Goal: Transaction & Acquisition: Purchase product/service

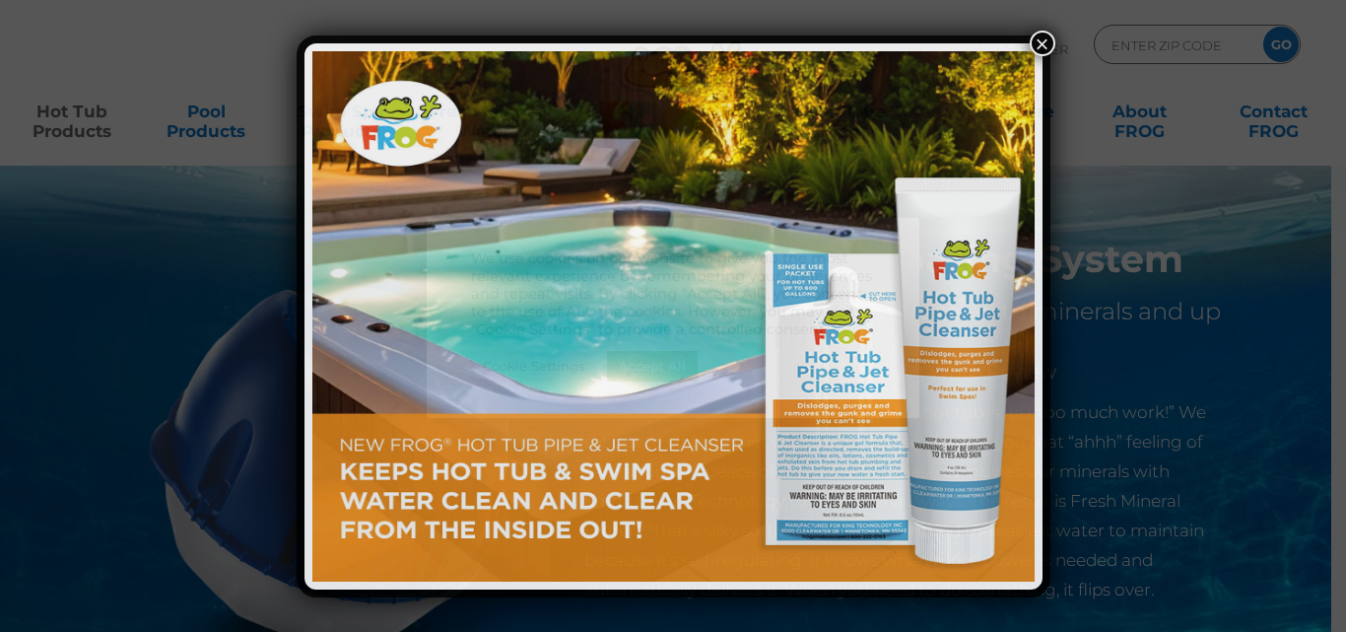
click at [659, 359] on img at bounding box center [673, 316] width 722 height 530
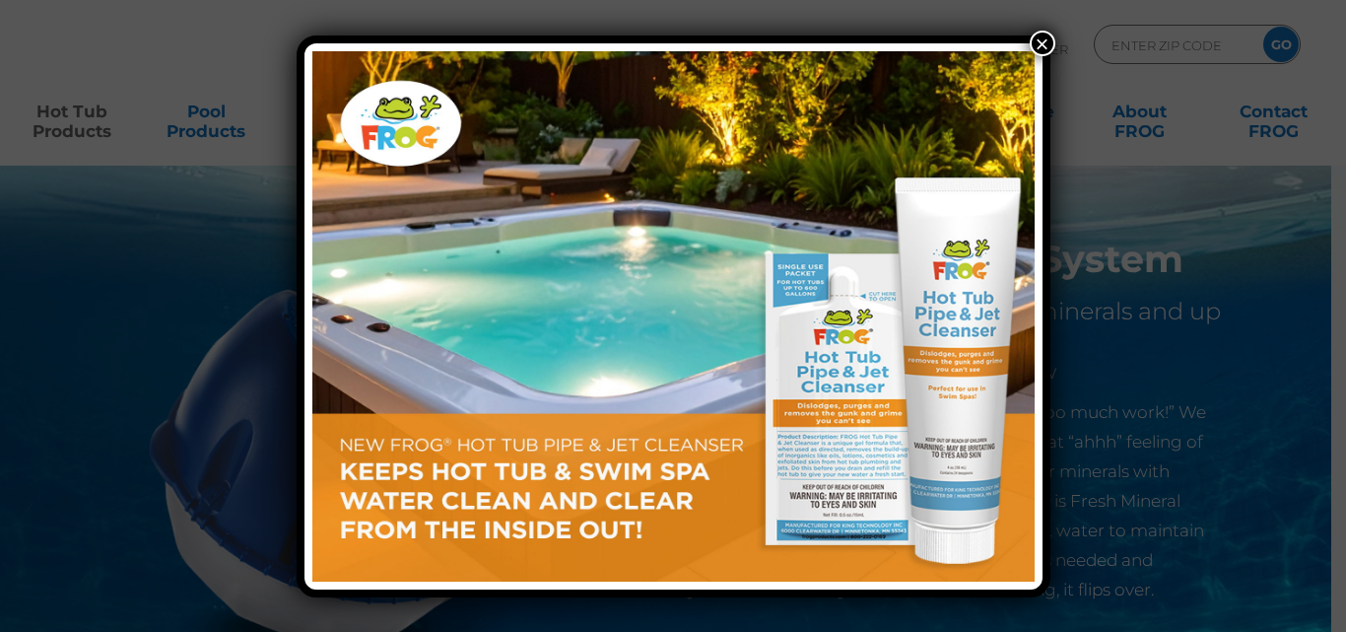
click at [1038, 39] on button "×" at bounding box center [1043, 44] width 26 height 26
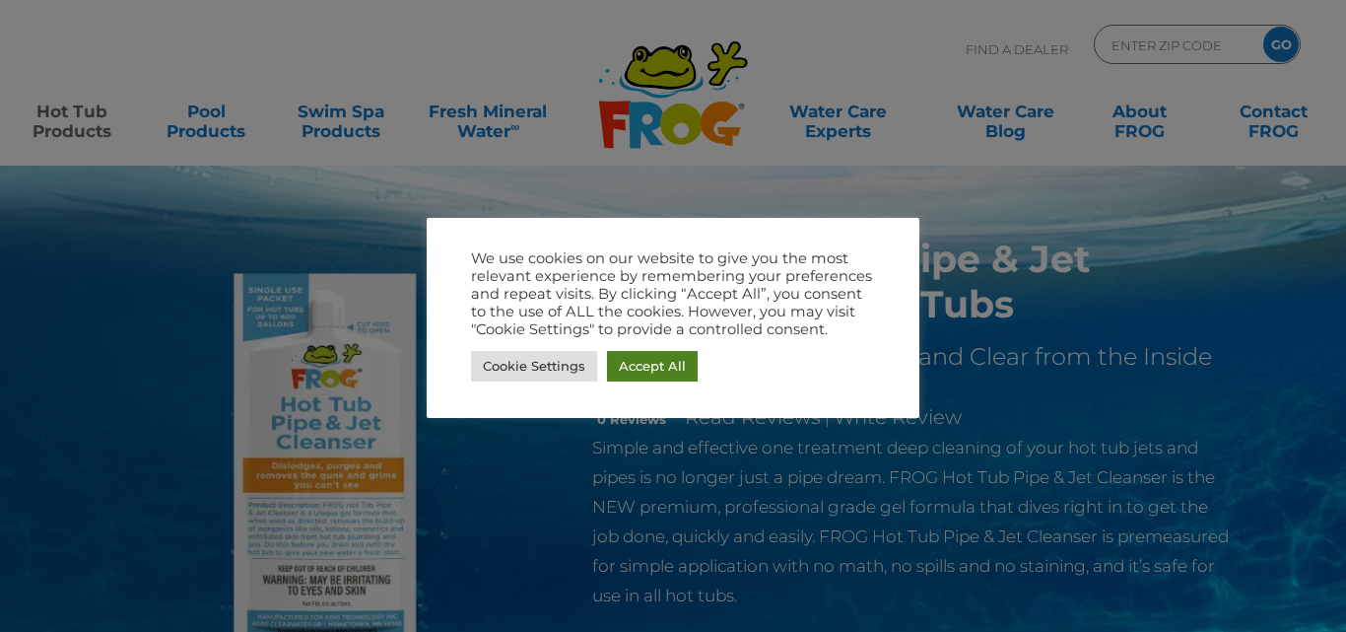
drag, startPoint x: 0, startPoint y: 0, endPoint x: 793, endPoint y: 344, distance: 864.4
click at [650, 368] on link "Accept All" at bounding box center [652, 366] width 91 height 31
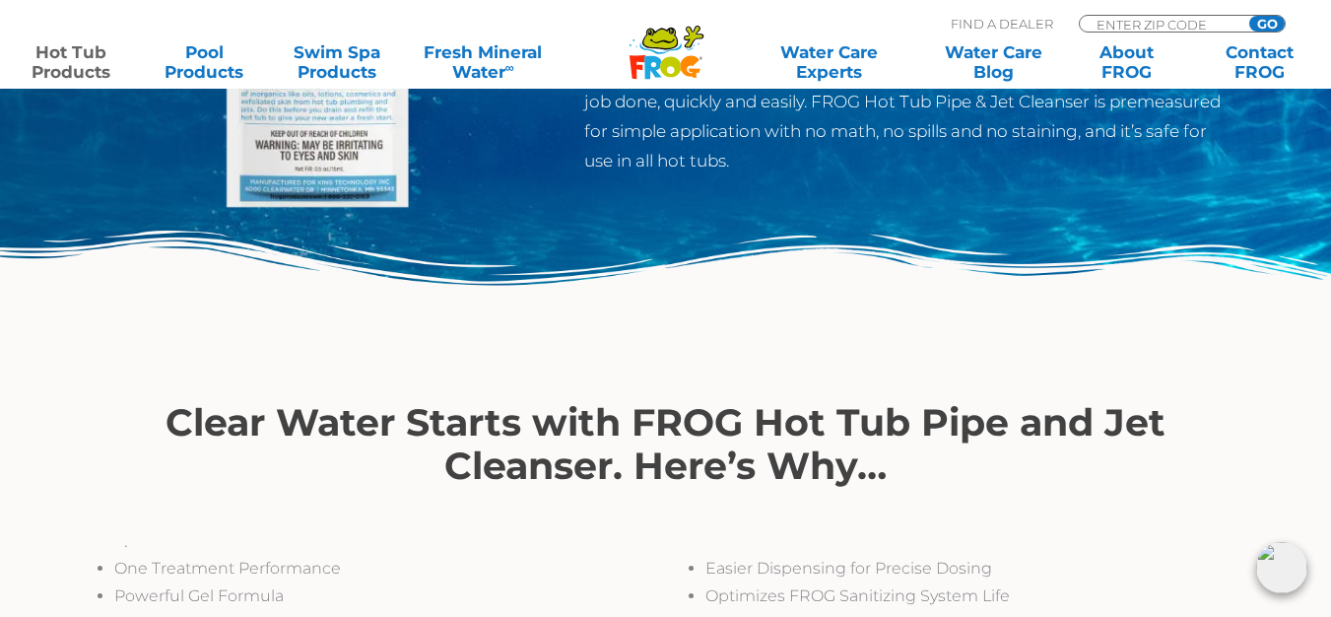
scroll to position [40, 0]
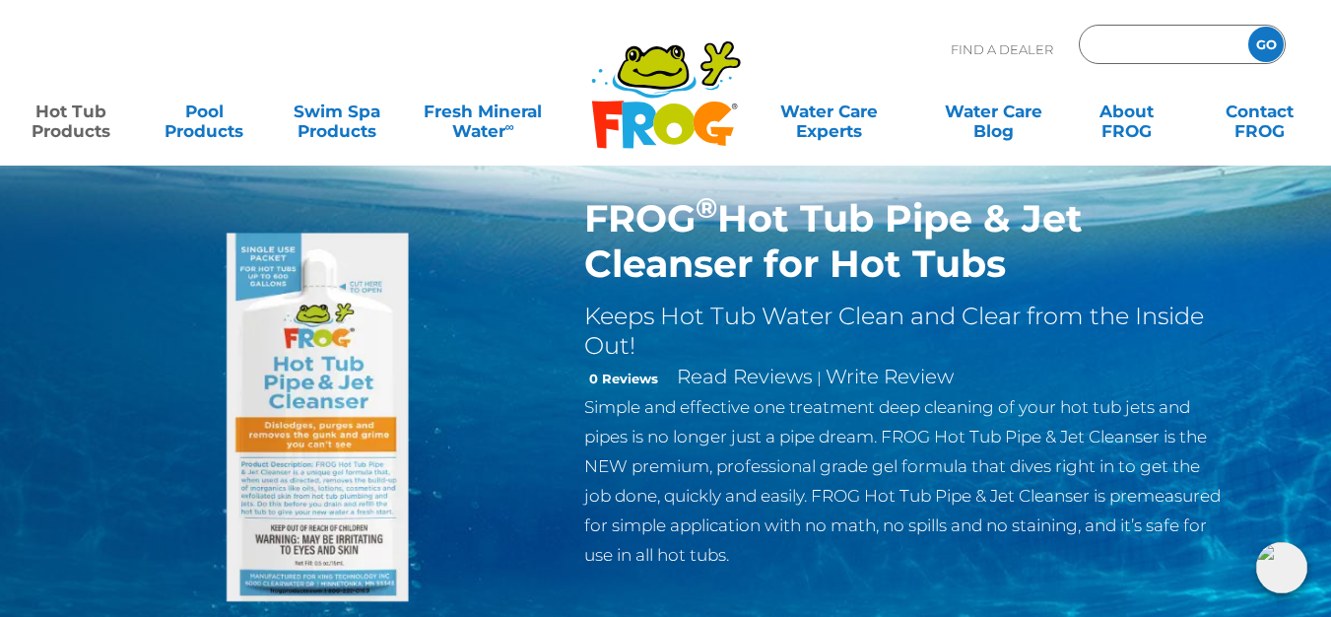
click at [1194, 42] on input "Zip Code Form" at bounding box center [1161, 45] width 133 height 29
type input "32804"
click at [1248, 27] on input "GO" at bounding box center [1265, 44] width 35 height 35
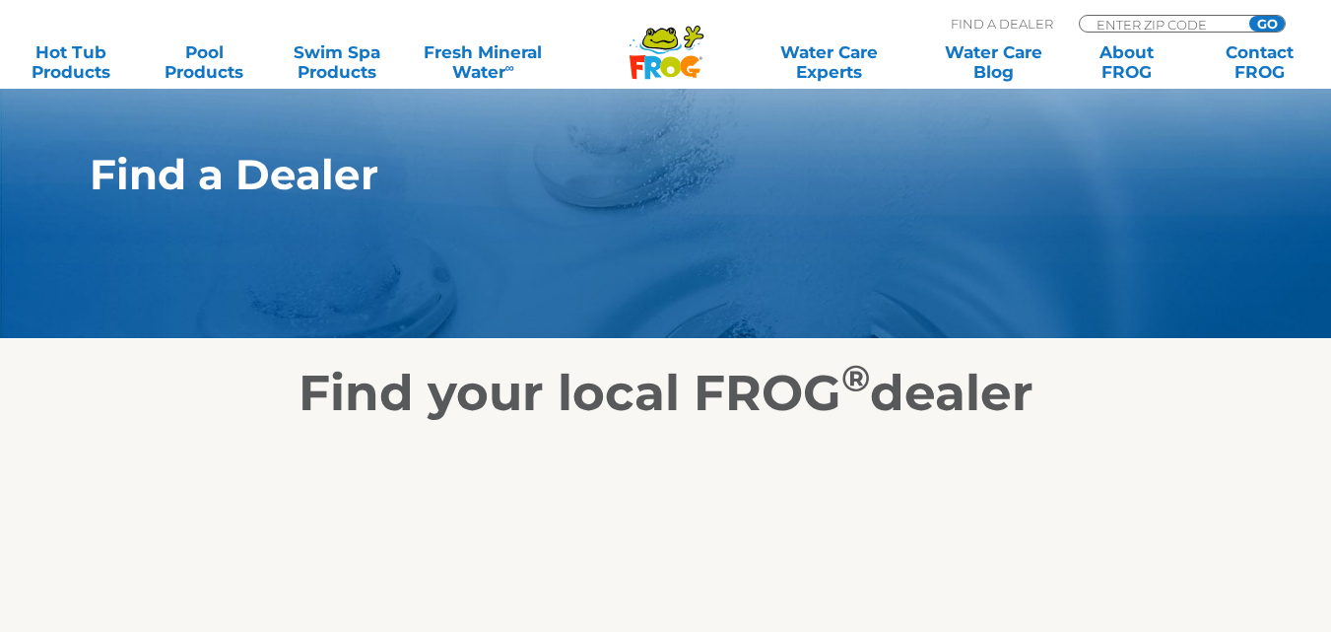
scroll to position [394, 0]
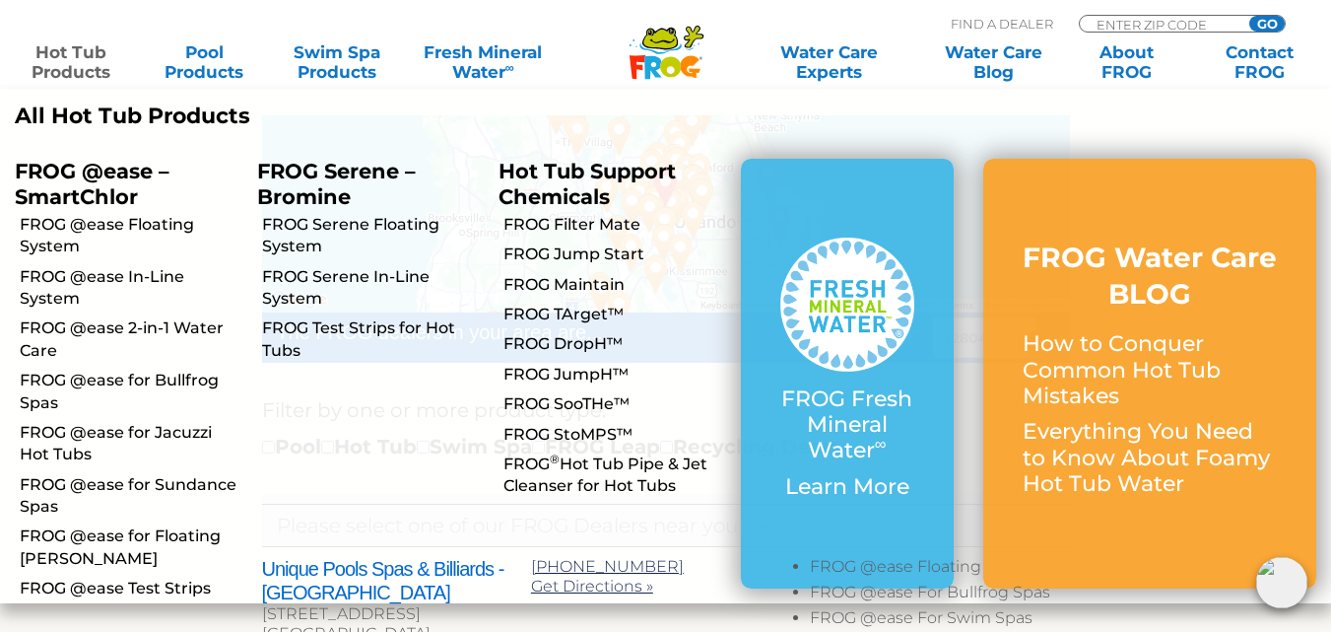
click at [83, 57] on link "Hot Tub Products" at bounding box center [71, 61] width 103 height 39
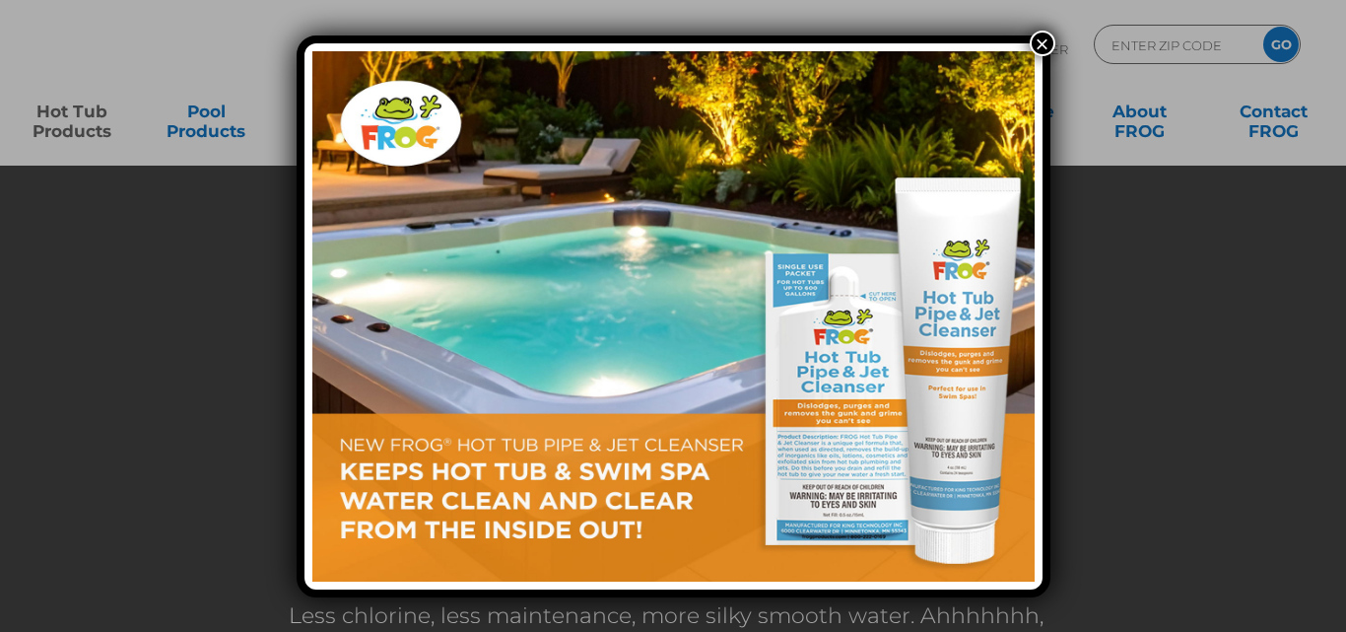
click at [1040, 38] on button "×" at bounding box center [1043, 44] width 26 height 26
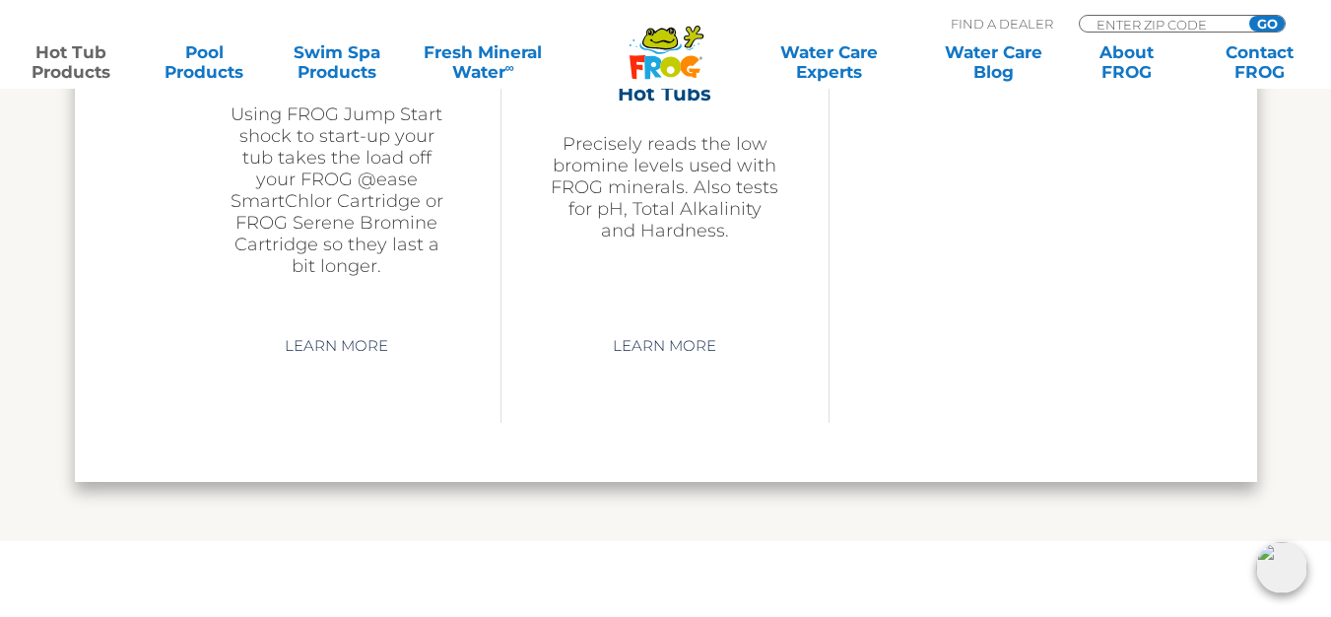
scroll to position [5222, 0]
